Goal: Task Accomplishment & Management: Manage account settings

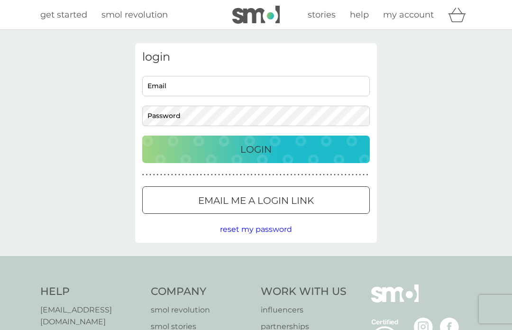
click at [287, 90] on input "Email" at bounding box center [256, 86] width 228 height 20
type input "[EMAIL_ADDRESS][DOMAIN_NAME]"
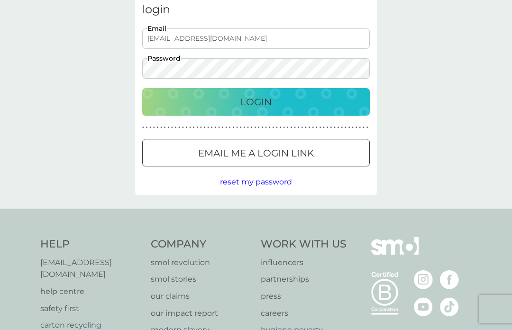
scroll to position [47, 0]
click at [268, 102] on p "Login" at bounding box center [256, 102] width 31 height 15
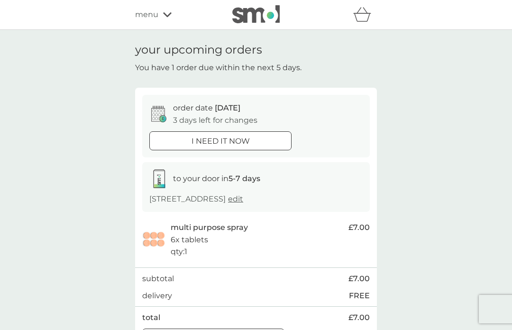
click at [215, 109] on span "12 Sep" at bounding box center [228, 107] width 26 height 9
click at [240, 111] on div "order date 12 Sep 3 days left for changes" at bounding box center [215, 114] width 84 height 24
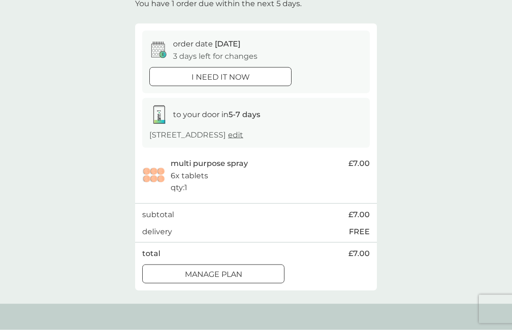
scroll to position [71, 0]
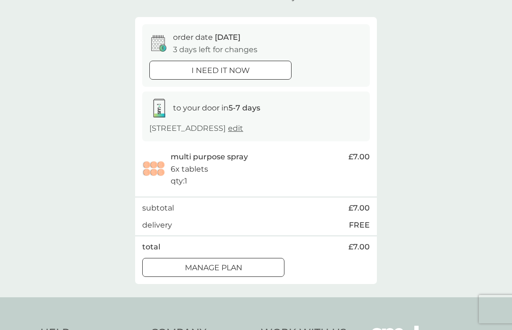
click at [239, 270] on p "Manage plan" at bounding box center [213, 268] width 57 height 12
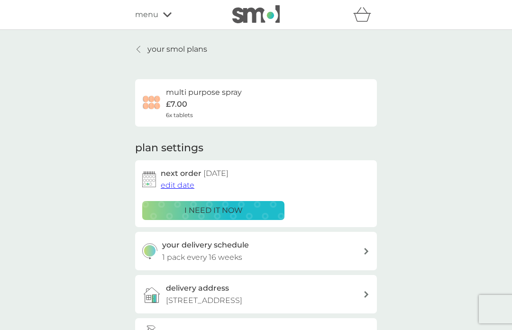
click at [184, 184] on span "edit date" at bounding box center [178, 185] width 34 height 9
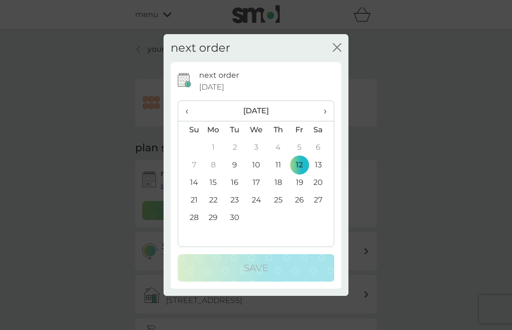
click at [327, 121] on th "›" at bounding box center [322, 111] width 24 height 20
click at [304, 227] on td "31" at bounding box center [299, 218] width 21 height 18
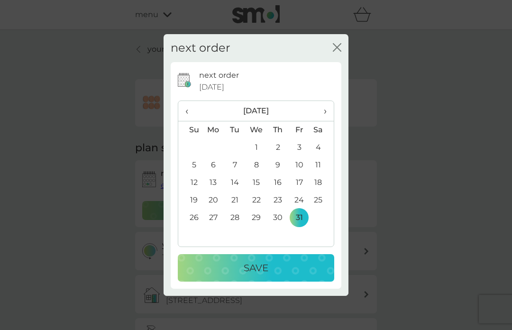
click at [259, 276] on p "Save" at bounding box center [256, 267] width 25 height 15
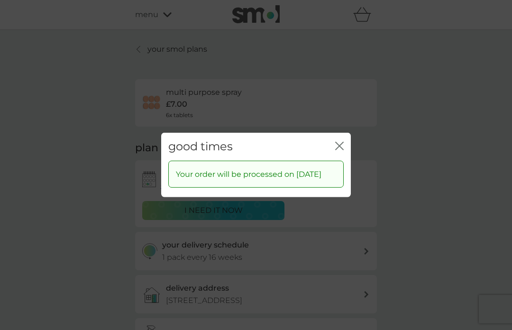
click at [344, 154] on div "good times close" at bounding box center [256, 147] width 190 height 28
click at [76, 181] on div "good times close Your order will be processed on 31 Oct 2025" at bounding box center [256, 165] width 512 height 330
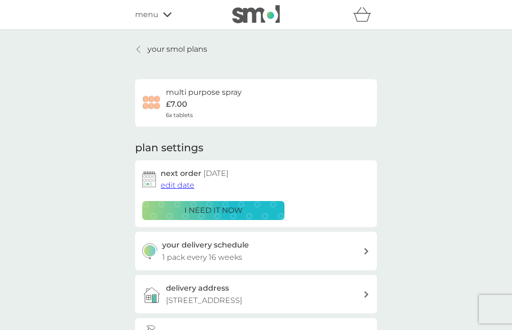
click at [173, 16] on div "menu" at bounding box center [175, 15] width 81 height 12
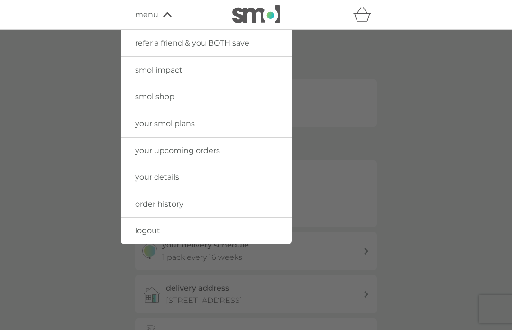
click at [218, 234] on link "logout" at bounding box center [206, 231] width 171 height 27
